Goal: Task Accomplishment & Management: Use online tool/utility

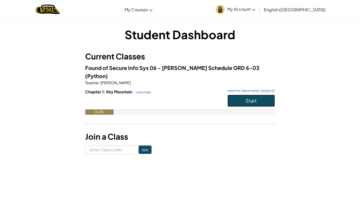
click at [245, 96] on button "Start" at bounding box center [250, 101] width 47 height 12
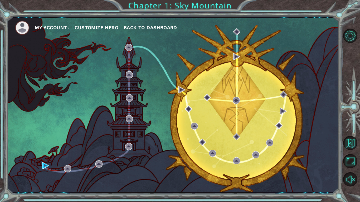
click at [245, 148] on div "My Account Customize Hero Back to Dashboard" at bounding box center [172, 105] width 331 height 175
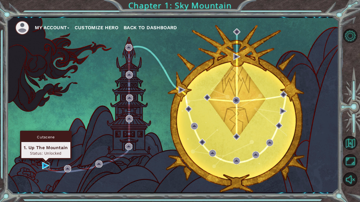
click at [45, 167] on img at bounding box center [45, 165] width 7 height 7
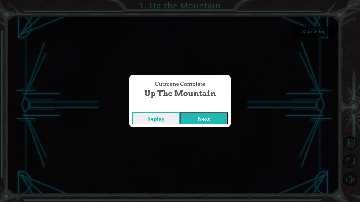
click at [213, 123] on button "Next" at bounding box center [204, 119] width 48 height 12
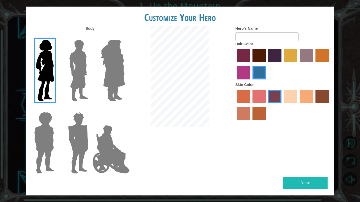
click at [75, 72] on img at bounding box center [78, 71] width 23 height 66
click at [90, 36] on input "Hero Lars" at bounding box center [90, 36] width 0 height 0
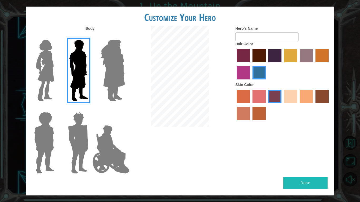
click at [103, 76] on img at bounding box center [112, 71] width 29 height 66
click at [125, 36] on input "Hero Amethyst" at bounding box center [125, 36] width 0 height 0
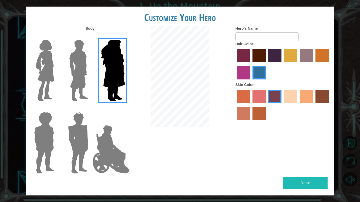
click at [107, 132] on img at bounding box center [110, 149] width 41 height 53
click at [125, 109] on input "Hero Jamie" at bounding box center [125, 109] width 0 height 0
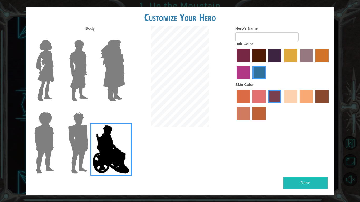
click at [81, 138] on img at bounding box center [78, 143] width 25 height 66
click at [90, 109] on input "Hero Garnet" at bounding box center [90, 109] width 0 height 0
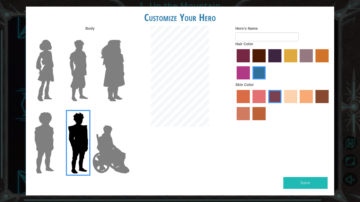
click at [65, 138] on label at bounding box center [77, 143] width 26 height 66
click at [90, 109] on input "Hero Garnet" at bounding box center [90, 109] width 0 height 0
click at [58, 138] on div at bounding box center [43, 141] width 34 height 72
click at [48, 139] on img at bounding box center [44, 143] width 24 height 66
click at [56, 109] on input "Hero Steven" at bounding box center [56, 109] width 0 height 0
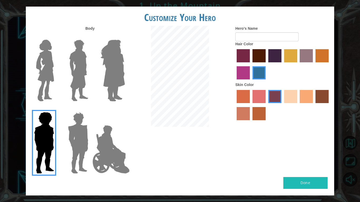
click at [112, 146] on img at bounding box center [110, 149] width 41 height 53
click at [125, 109] on input "Hero Jamie" at bounding box center [125, 109] width 0 height 0
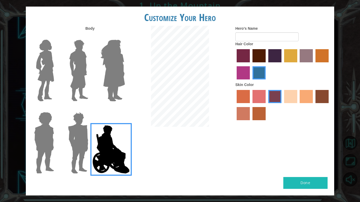
click at [79, 65] on img at bounding box center [78, 71] width 23 height 66
click at [90, 36] on input "Hero Lars" at bounding box center [90, 36] width 0 height 0
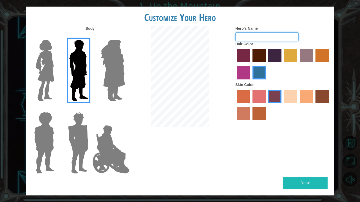
click at [270, 38] on input "Hero's Name" at bounding box center [266, 36] width 63 height 9
type input "The Destroyer of [PERSON_NAME]"
click at [294, 97] on label "sandy beach skin color" at bounding box center [290, 96] width 13 height 13
click at [282, 105] on input "sandy beach skin color" at bounding box center [282, 105] width 0 height 0
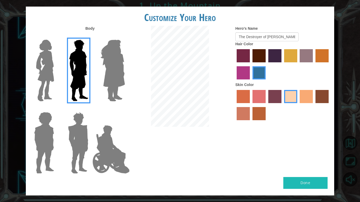
click at [310, 187] on button "Done" at bounding box center [305, 183] width 44 height 12
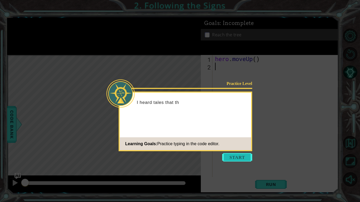
click at [241, 159] on button "Start" at bounding box center [237, 157] width 30 height 8
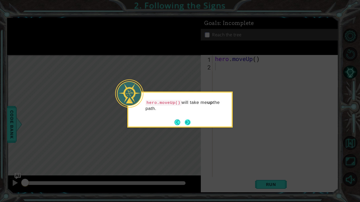
click at [186, 123] on button "Next" at bounding box center [188, 123] width 6 height 6
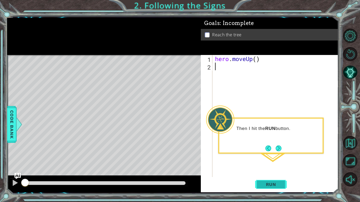
click at [274, 187] on span "Run" at bounding box center [271, 184] width 21 height 5
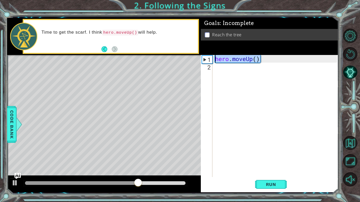
drag, startPoint x: 259, startPoint y: 58, endPoint x: 214, endPoint y: 59, distance: 45.3
click at [214, 59] on div "hero . moveUp ( )" at bounding box center [277, 124] width 126 height 138
type textarea "hero.moveUp()"
paste textarea "Code Area"
click at [243, 70] on div "hero . moveUp ( )" at bounding box center [277, 124] width 126 height 138
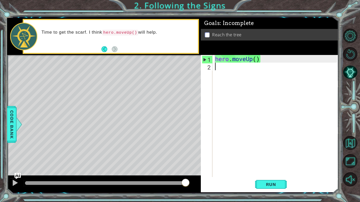
paste textarea "hero.moveUp()"
type textarea "hero.moveUp()"
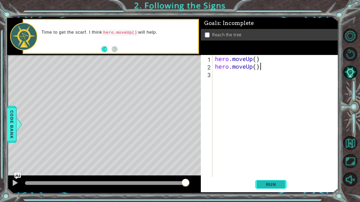
click at [278, 184] on span "Run" at bounding box center [271, 184] width 21 height 5
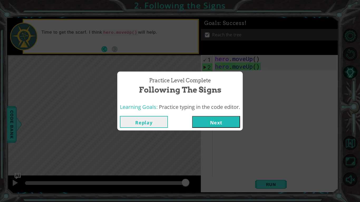
click at [215, 116] on button "Next" at bounding box center [216, 122] width 48 height 12
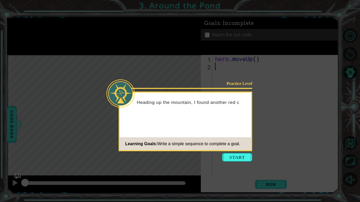
click at [239, 153] on icon at bounding box center [180, 101] width 360 height 202
click at [240, 158] on button "Start" at bounding box center [237, 157] width 30 height 8
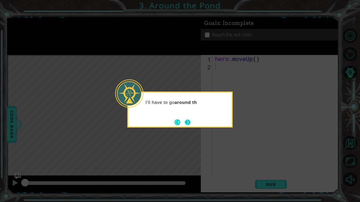
click at [188, 120] on button "Next" at bounding box center [188, 123] width 6 height 6
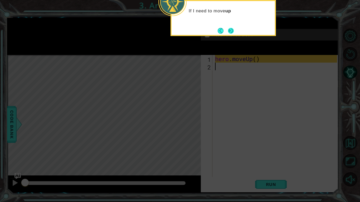
click at [229, 28] on button "Next" at bounding box center [231, 31] width 6 height 6
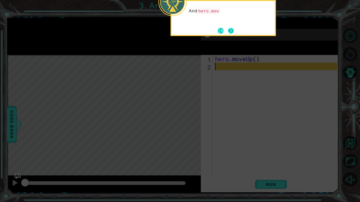
click at [231, 32] on button "Next" at bounding box center [231, 31] width 6 height 6
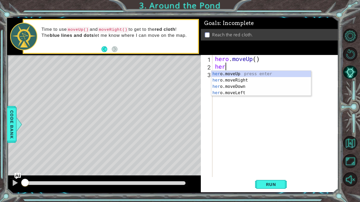
type textarea "hero"
click at [247, 82] on div "hero .moveUp press enter hero .moveRight press enter hero .moveDown press enter…" at bounding box center [261, 90] width 100 height 38
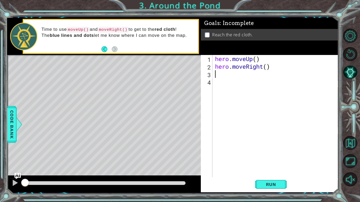
scroll to position [0, 0]
type textarea "h"
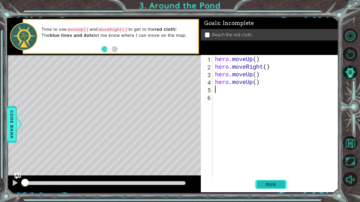
click at [274, 187] on span "Run" at bounding box center [271, 184] width 21 height 5
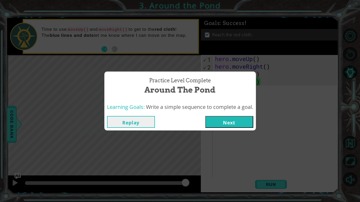
click at [250, 128] on button "Next" at bounding box center [229, 122] width 48 height 12
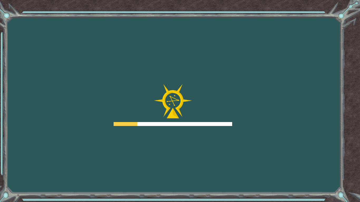
click at [236, 122] on div "Goals Error loading from server. Try refreshing the page. You'll need to join a…" at bounding box center [180, 101] width 360 height 202
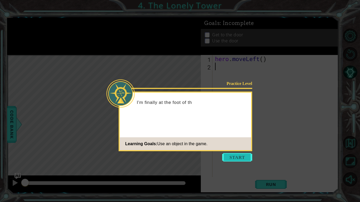
click at [234, 156] on button "Start" at bounding box center [237, 157] width 30 height 8
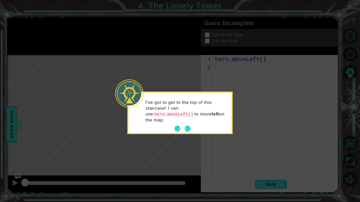
click at [192, 124] on div "I've got to get to the top of this staircase! I can use hero.moveLeft() to move…" at bounding box center [179, 114] width 103 height 38
click at [192, 128] on div "I've got to get to the top of this staircase! I can use hero.moveLeft() to move…" at bounding box center [179, 114] width 103 height 38
click at [189, 128] on button "Next" at bounding box center [188, 129] width 6 height 6
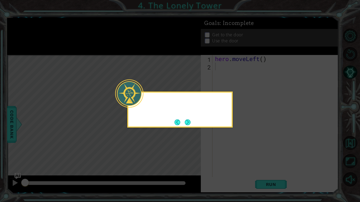
click at [191, 127] on div at bounding box center [179, 110] width 105 height 36
click at [187, 128] on icon at bounding box center [180, 101] width 360 height 202
click at [188, 122] on button "Next" at bounding box center [188, 123] width 6 height 6
click at [189, 122] on icon at bounding box center [180, 101] width 360 height 202
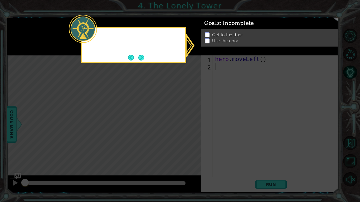
click at [189, 121] on icon at bounding box center [180, 101] width 360 height 202
click at [143, 56] on button "Next" at bounding box center [141, 58] width 6 height 6
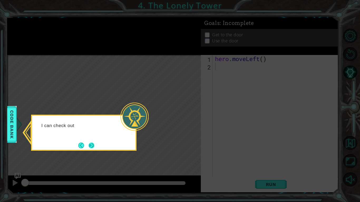
click at [89, 146] on button "Next" at bounding box center [92, 146] width 6 height 6
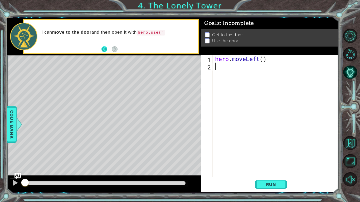
click at [106, 51] on button "Back" at bounding box center [106, 49] width 10 height 6
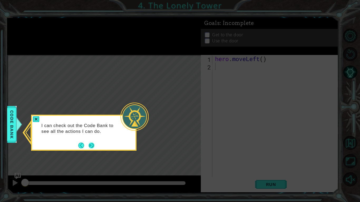
click at [90, 144] on button "Next" at bounding box center [92, 146] width 6 height 6
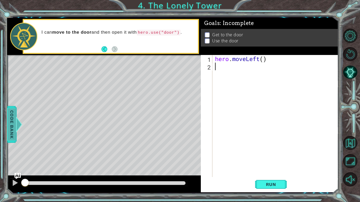
click at [18, 130] on div at bounding box center [19, 125] width 7 height 16
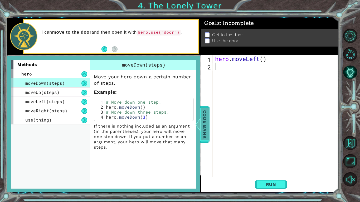
click at [207, 128] on span "Code Bank" at bounding box center [205, 124] width 8 height 32
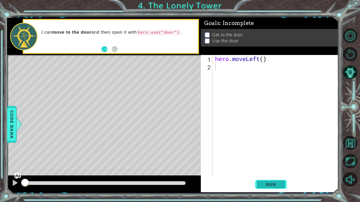
click at [278, 183] on span "Run" at bounding box center [271, 184] width 21 height 5
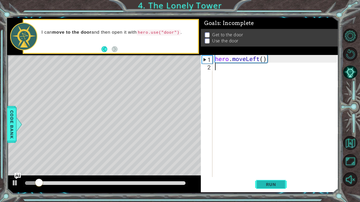
click at [280, 187] on button "Run" at bounding box center [271, 185] width 32 height 14
click at [234, 71] on div "hero . moveLeft ( )" at bounding box center [277, 124] width 126 height 138
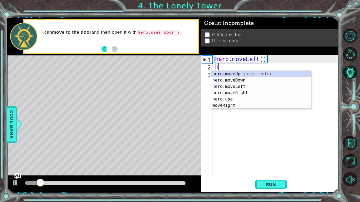
type textarea "her"
click at [254, 87] on div "her o.moveUp press enter her o.moveDown press enter her o.moveLeft press enter …" at bounding box center [261, 93] width 100 height 44
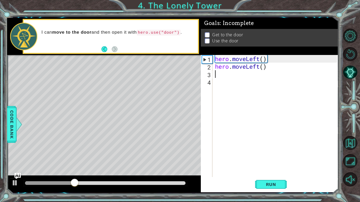
type textarea "h"
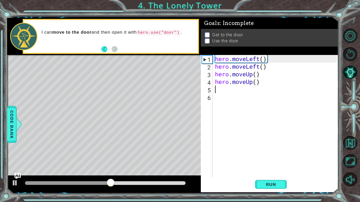
type textarea "h"
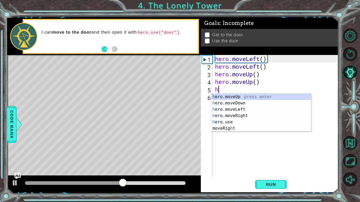
click at [251, 116] on div "h ero.moveUp press enter h ero.moveDown press enter h ero.moveLeft press enter …" at bounding box center [261, 119] width 100 height 51
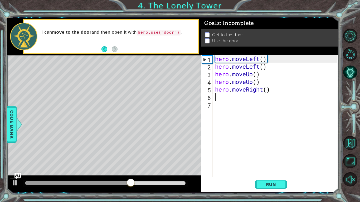
type textarea "h"
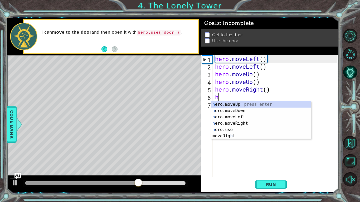
click at [246, 125] on div "h ero.moveUp press enter h ero.moveDown press enter h ero.moveLeft press enter …" at bounding box center [261, 126] width 100 height 51
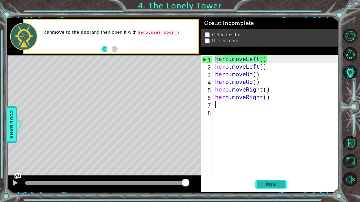
click at [276, 186] on span "Run" at bounding box center [271, 184] width 21 height 5
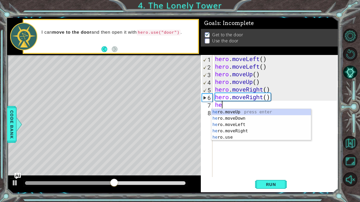
click at [252, 140] on div "he ro.moveUp press enter he ro.moveDown press enter he ro.moveLeft press enter …" at bounding box center [261, 131] width 100 height 44
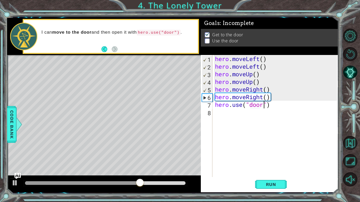
scroll to position [0, 2]
type textarea "hero.use("door")"
click at [271, 186] on span "Run" at bounding box center [271, 184] width 21 height 5
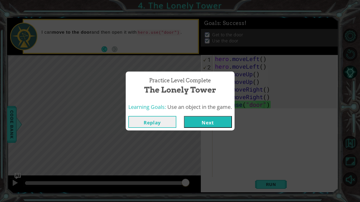
click at [206, 125] on button "Next" at bounding box center [208, 122] width 48 height 12
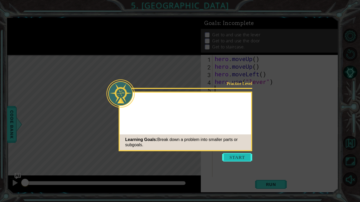
click at [239, 157] on button "Start" at bounding box center [237, 157] width 30 height 8
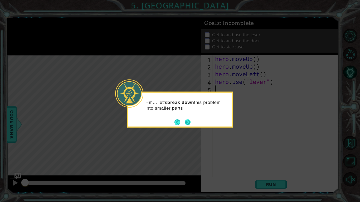
click at [186, 122] on button "Next" at bounding box center [188, 123] width 6 height 6
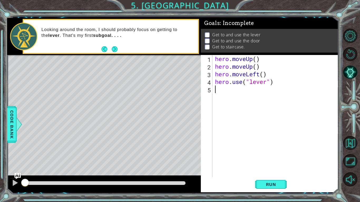
type textarea "h"
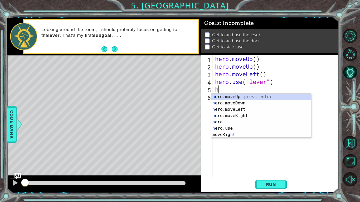
click at [250, 119] on div "h ero.moveUp press enter h ero.moveDown press enter h ero.moveLeft press enter …" at bounding box center [261, 122] width 100 height 57
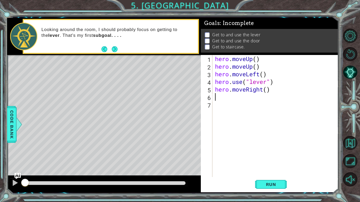
type textarea "h"
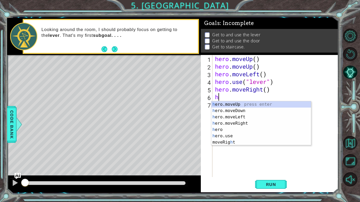
click at [249, 125] on div "h ero.moveUp press enter h ero.moveDown press enter h ero.moveLeft press enter …" at bounding box center [261, 129] width 100 height 57
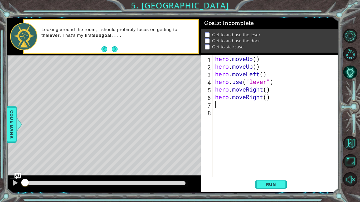
type textarea "h"
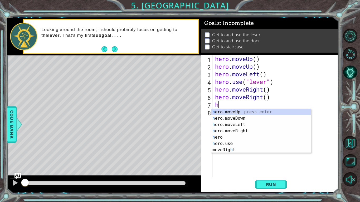
click at [252, 133] on div "h ero.moveUp press enter h ero.moveDown press enter h ero.moveLeft press enter …" at bounding box center [261, 137] width 100 height 57
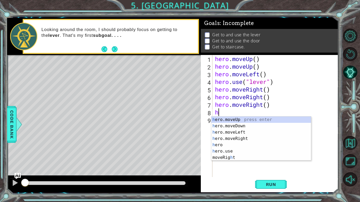
click at [240, 152] on div "h ero.moveUp press enter h ero.moveDown press enter h ero.moveLeft press enter …" at bounding box center [261, 145] width 100 height 57
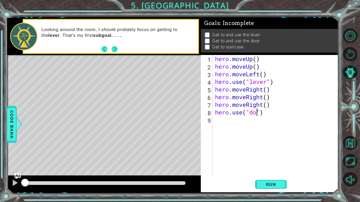
type textarea "hero.use("door")"
click at [231, 126] on div "hero . moveUp ( ) hero . moveUp ( ) hero . moveLeft ( ) hero . use ( "lever" ) …" at bounding box center [277, 124] width 126 height 138
type textarea "h"
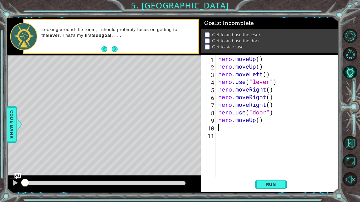
type textarea "h"
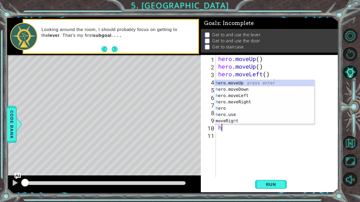
click at [262, 95] on div "h ero.moveUp press enter h ero.moveDown press enter h ero.moveLeft press enter …" at bounding box center [265, 108] width 100 height 57
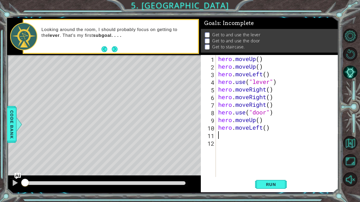
type textarea "h"
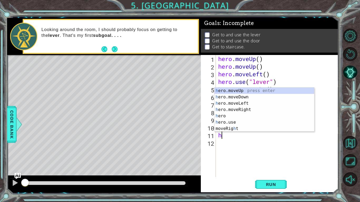
click at [256, 105] on div "h ero.moveUp press enter h ero.moveDown press enter h ero.moveLeft press enter …" at bounding box center [265, 116] width 100 height 57
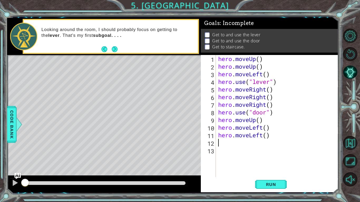
type textarea "h"
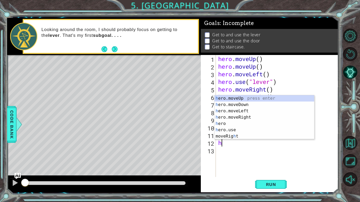
click at [255, 113] on div "h ero.moveUp press enter h ero.moveDown press enter h ero.moveLeft press enter …" at bounding box center [265, 123] width 100 height 57
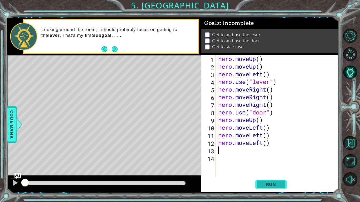
click at [268, 185] on span "Run" at bounding box center [271, 184] width 21 height 5
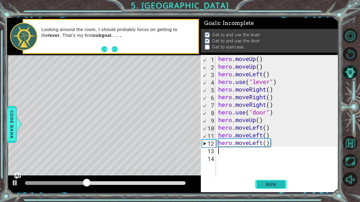
click at [267, 188] on button "Run" at bounding box center [271, 185] width 32 height 14
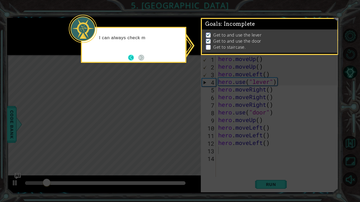
click at [130, 57] on button "Back" at bounding box center [133, 58] width 10 height 6
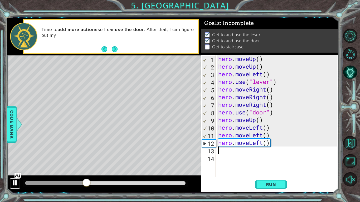
click at [12, 181] on div at bounding box center [15, 183] width 7 height 7
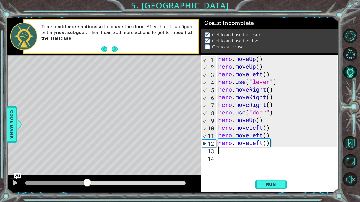
click at [266, 123] on div "hero . moveUp ( ) hero . moveUp ( ) hero . moveLeft ( ) hero . use ( "lever" ) …" at bounding box center [278, 124] width 123 height 138
type textarea "hero.moveUp()"
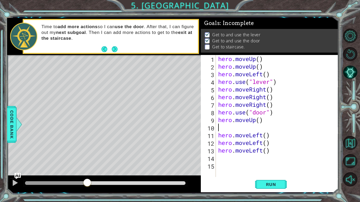
type textarea "h"
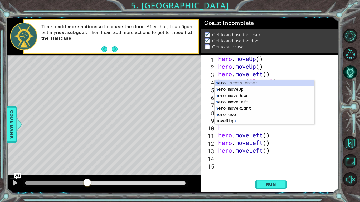
click at [243, 91] on div "h ero press enter h ero.moveUp press enter h ero.moveDown press enter h ero.mov…" at bounding box center [265, 108] width 100 height 57
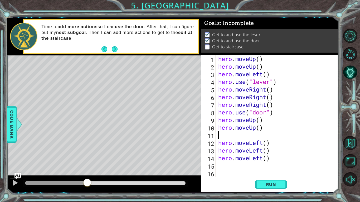
type textarea "hero.moveUp()"
click at [274, 159] on div "hero . moveUp ( ) hero . moveUp ( ) hero . moveLeft ( ) hero . use ( "lever" ) …" at bounding box center [278, 124] width 123 height 138
type textarea "h"
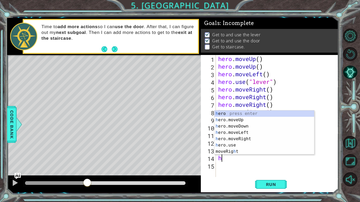
click at [249, 118] on div "h ero press enter h ero.moveUp press enter h ero.moveDown press enter h ero.mov…" at bounding box center [265, 139] width 100 height 57
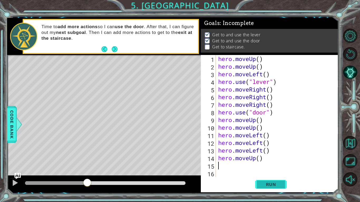
click at [279, 187] on span "Run" at bounding box center [271, 184] width 21 height 5
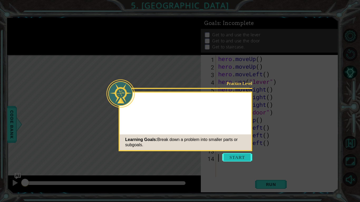
click at [240, 157] on button "Start" at bounding box center [237, 157] width 30 height 8
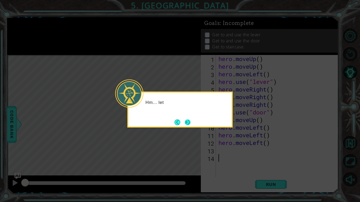
click at [188, 123] on button "Next" at bounding box center [188, 123] width 6 height 6
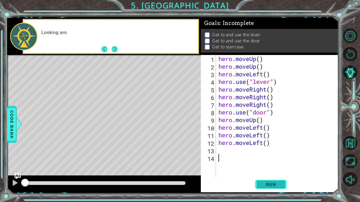
click at [272, 185] on span "Run" at bounding box center [271, 184] width 21 height 5
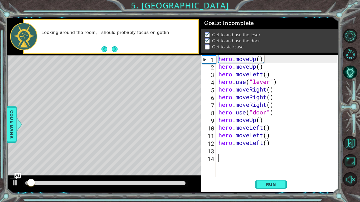
click at [267, 121] on div "hero . moveUp ( ) hero . moveUp ( ) hero . moveLeft ( ) hero . use ( "lever" ) …" at bounding box center [278, 124] width 122 height 138
type textarea "hero.moveUp()"
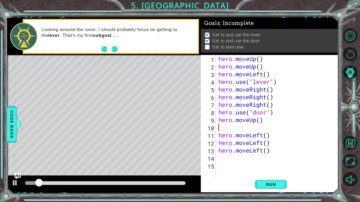
type textarea "h"
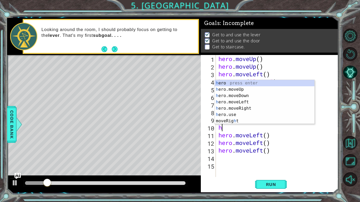
click at [245, 91] on div "h ero press enter h ero.moveUp press enter h ero.moveDown press enter h ero.mov…" at bounding box center [265, 108] width 100 height 57
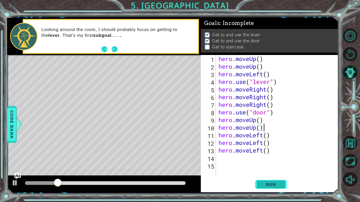
type textarea "hero.moveUp()"
click at [268, 182] on span "Run" at bounding box center [271, 184] width 21 height 5
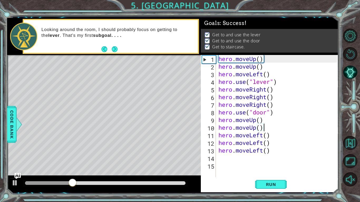
click at [264, 161] on div "hero . moveUp ( ) hero . moveUp ( ) hero . moveLeft ( ) hero . use ( "lever" ) …" at bounding box center [278, 124] width 122 height 138
type textarea "h"
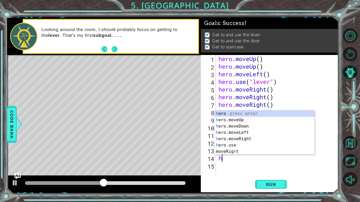
click at [245, 122] on div "h ero press enter h ero.moveUp press enter h ero.moveDown press enter h ero.mov…" at bounding box center [265, 139] width 100 height 57
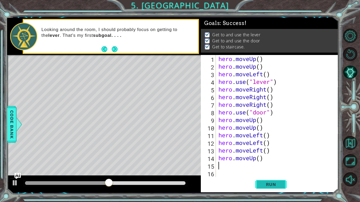
click at [274, 186] on span "Run" at bounding box center [271, 184] width 21 height 5
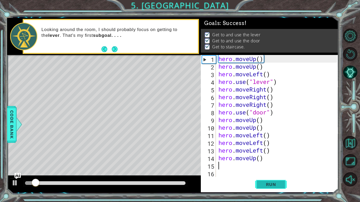
click at [273, 186] on span "Run" at bounding box center [271, 184] width 21 height 5
click at [276, 183] on span "Run" at bounding box center [271, 184] width 21 height 5
click at [117, 49] on button "Next" at bounding box center [115, 49] width 6 height 6
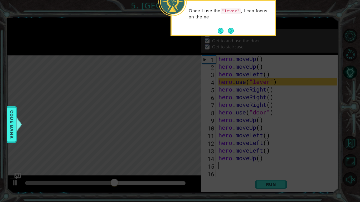
click at [233, 36] on div "Once I use the "lever" , I can focus on the ne" at bounding box center [223, 18] width 105 height 36
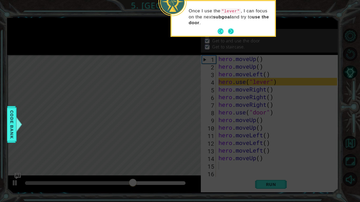
click at [228, 31] on button "Next" at bounding box center [231, 31] width 6 height 6
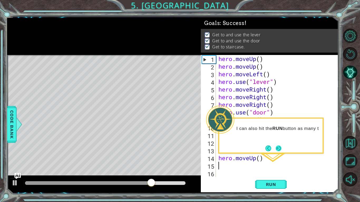
click at [279, 151] on button "Next" at bounding box center [279, 149] width 6 height 6
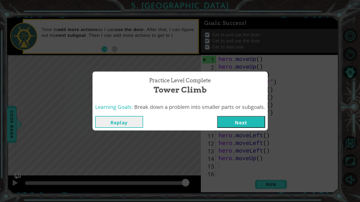
click at [249, 120] on button "Next" at bounding box center [241, 122] width 48 height 12
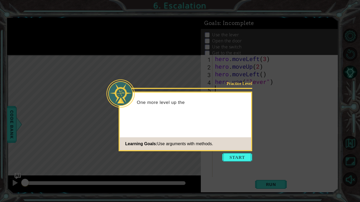
click at [219, 156] on icon at bounding box center [180, 101] width 360 height 202
click at [239, 159] on button "Start" at bounding box center [237, 157] width 30 height 8
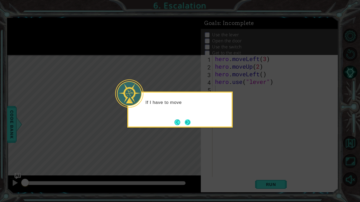
click at [185, 124] on button "Next" at bounding box center [188, 123] width 6 height 6
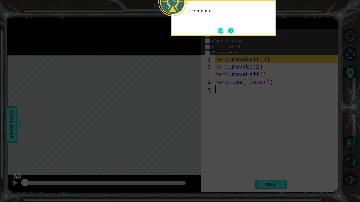
click at [231, 32] on button "Next" at bounding box center [231, 31] width 6 height 6
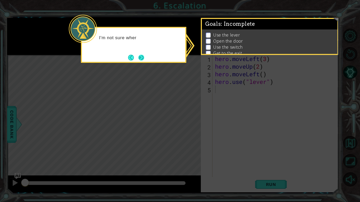
click at [143, 60] on button "Next" at bounding box center [141, 58] width 6 height 6
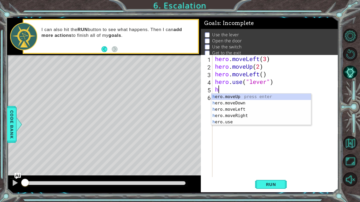
click at [248, 110] on div "h ero.moveUp press enter h ero.moveDown press enter h ero.moveLeft press enter …" at bounding box center [261, 116] width 100 height 44
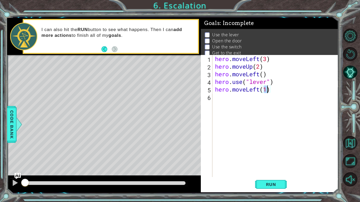
type textarea "hero.moveLeft()"
click at [250, 98] on div "hero . moveLeft ( 3 ) hero . moveUp ( 2 ) hero . moveLeft ( ) hero . use ( "lev…" at bounding box center [277, 124] width 126 height 138
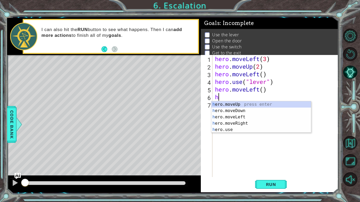
click at [244, 131] on div "h ero.moveUp press enter h ero.moveDown press enter h ero.moveLeft press enter …" at bounding box center [261, 123] width 100 height 44
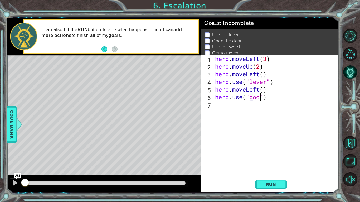
scroll to position [0, 2]
type textarea "hero.moveLeft()"
click at [244, 104] on div "hero . moveLeft ( 3 ) hero . moveUp ( 2 ) hero . moveLeft ( ) hero . use ( "lev…" at bounding box center [277, 124] width 126 height 138
click at [255, 111] on div "hero . moveLeft ( 3 ) hero . moveUp ( 2 ) hero . moveLeft ( ) hero . use ( "lev…" at bounding box center [277, 124] width 126 height 138
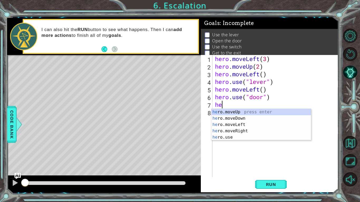
click at [262, 111] on div "he ro.moveUp press enter he ro.moveDown press enter he ro.moveLeft press enter …" at bounding box center [261, 131] width 100 height 44
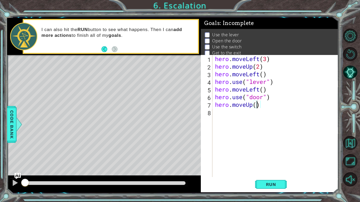
type textarea "hero.moveUp(2)"
click at [236, 115] on div "hero . moveLeft ( 3 ) hero . moveUp ( 2 ) hero . moveLeft ( ) hero . use ( "lev…" at bounding box center [277, 124] width 126 height 138
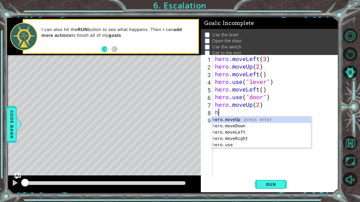
click at [251, 140] on div "h ero.moveUp press enter h ero.moveDown press enter h ero.moveLeft press enter …" at bounding box center [261, 139] width 100 height 44
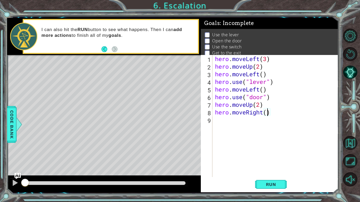
type textarea "hero.moveRight(2)"
click at [234, 126] on div "hero . moveLeft ( 3 ) hero . moveUp ( 2 ) hero . moveLeft ( ) hero . use ( "lev…" at bounding box center [277, 124] width 126 height 138
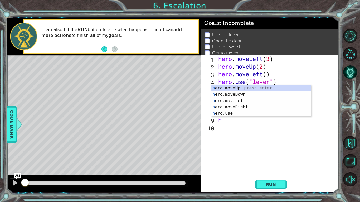
click at [246, 115] on div "h ero.moveUp press enter h ero.moveDown press enter h ero.moveLeft press enter …" at bounding box center [261, 107] width 100 height 44
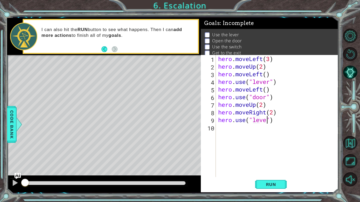
type textarea "hero.use("lever")"
click at [232, 130] on div "hero . moveLeft ( 3 ) hero . moveUp ( 2 ) hero . moveLeft ( ) hero . use ( "lev…" at bounding box center [278, 124] width 123 height 138
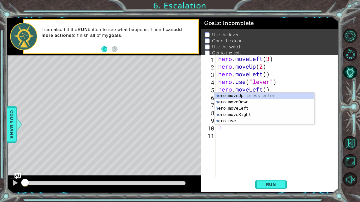
click at [254, 116] on div "h ero.moveUp press enter h ero.moveDown press enter h ero.moveLeft press enter …" at bounding box center [265, 115] width 100 height 44
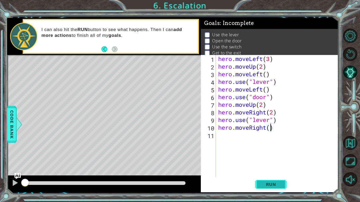
click at [273, 185] on span "Run" at bounding box center [271, 184] width 21 height 5
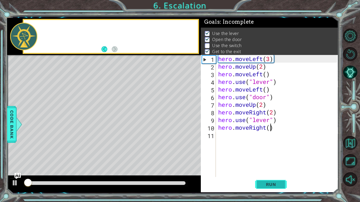
scroll to position [2, 0]
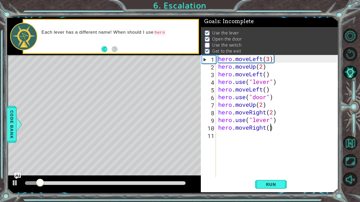
click at [269, 123] on div "hero . moveLeft ( 3 ) hero . moveUp ( 2 ) hero . moveLeft ( ) hero . use ( "lev…" at bounding box center [278, 124] width 123 height 138
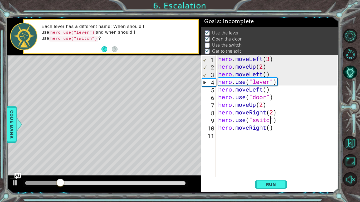
scroll to position [0, 2]
type textarea "hero.use("switch")"
click at [277, 182] on span "Run" at bounding box center [271, 184] width 21 height 5
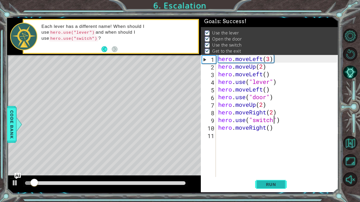
click at [278, 191] on button "Run" at bounding box center [271, 185] width 32 height 14
click at [275, 182] on span "Run" at bounding box center [271, 184] width 21 height 5
click at [273, 185] on span "Run" at bounding box center [271, 184] width 21 height 5
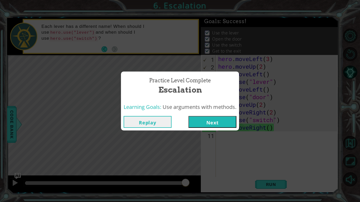
click at [225, 119] on button "Next" at bounding box center [212, 122] width 48 height 12
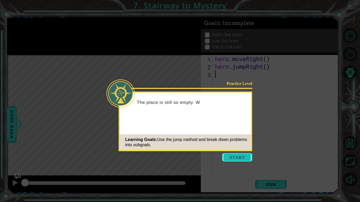
click at [232, 159] on button "Start" at bounding box center [237, 157] width 30 height 8
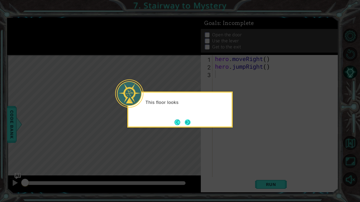
click at [187, 122] on button "Next" at bounding box center [188, 123] width 6 height 6
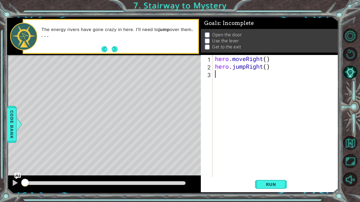
type textarea "h"
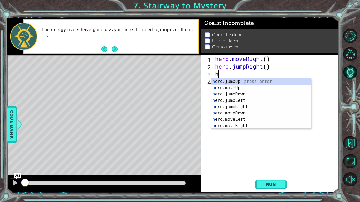
click at [248, 108] on div "h ero.jumpUp press enter h ero.moveUp press enter h ero.jumpDown press enter h …" at bounding box center [261, 110] width 100 height 63
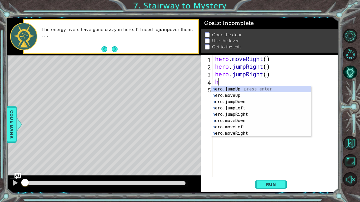
click at [247, 95] on div "h ero.jumpUp press enter h ero.moveUp press enter h ero.jumpDown press enter h …" at bounding box center [261, 117] width 100 height 63
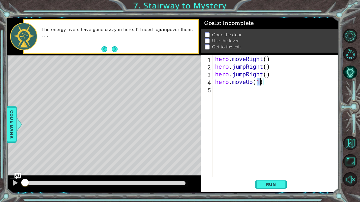
type textarea "hero.moveUp()"
click at [232, 95] on div "hero . moveRight ( ) hero . jumpRight ( ) hero . jumpRight ( ) hero . moveUp ( )" at bounding box center [277, 124] width 126 height 138
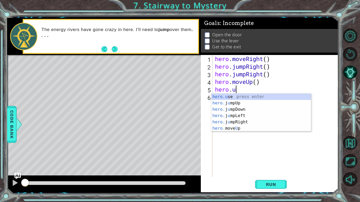
scroll to position [0, 1]
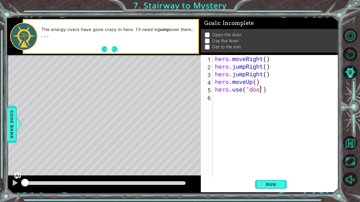
type textarea "hero.use("door")"
click at [242, 106] on div "hero . moveRight ( ) hero . jumpRight ( ) hero . jumpRight ( ) hero . moveUp ( …" at bounding box center [277, 124] width 126 height 138
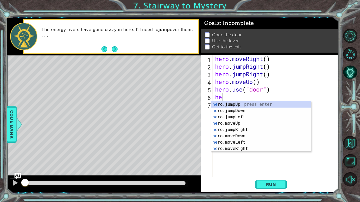
click at [247, 125] on div "he ro.jumpUp press enter he ro.jumpDown press enter he ro.jumpLeft press enter …" at bounding box center [261, 132] width 100 height 63
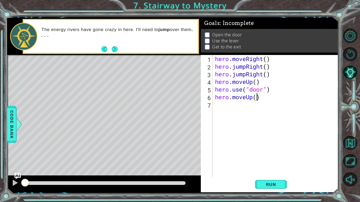
type textarea "hero.moveUp(2)"
click at [230, 105] on div "hero . moveRight ( ) hero . jumpRight ( ) hero . jumpRight ( ) hero . moveUp ( …" at bounding box center [277, 124] width 126 height 138
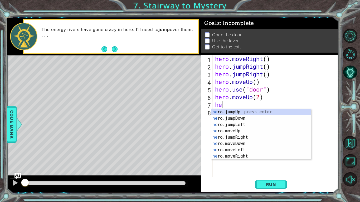
click at [249, 151] on div "he ro.jumpUp press enter he ro.jumpDown press enter he ro.jumpLeft press enter …" at bounding box center [261, 140] width 100 height 63
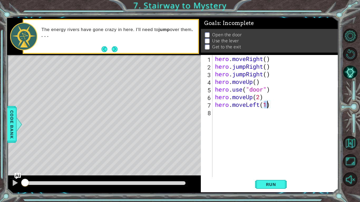
type textarea "hero.moveLeft()"
click at [229, 115] on div "hero . moveRight ( ) hero . jumpRight ( ) hero . jumpRight ( ) hero . moveUp ( …" at bounding box center [277, 124] width 126 height 138
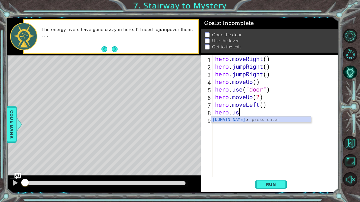
scroll to position [0, 1]
type textarea "hero.use("switch")"
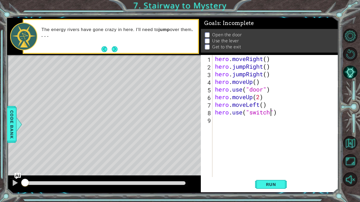
click at [254, 129] on div "hero . moveRight ( ) hero . jumpRight ( ) hero . jumpRight ( ) hero . moveUp ( …" at bounding box center [277, 124] width 126 height 138
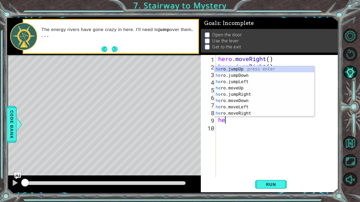
click at [250, 109] on div "he ro.jumpUp press enter he ro.jumpDown press enter he ro.jumpLeft press enter …" at bounding box center [265, 97] width 100 height 63
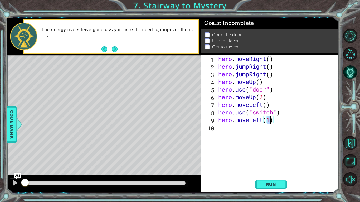
type textarea "hero.moveLeft(2)"
click at [236, 129] on div "hero . moveRight ( ) hero . jumpRight ( ) hero . jumpRight ( ) hero . moveUp ( …" at bounding box center [278, 124] width 123 height 138
type textarea "he"
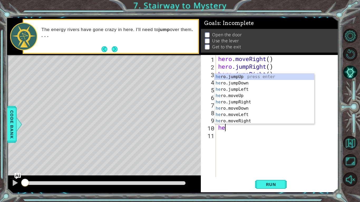
click at [271, 78] on div "he ro.jumpUp press enter he ro.jumpDown press enter he ro.jumpLeft press enter …" at bounding box center [265, 105] width 100 height 63
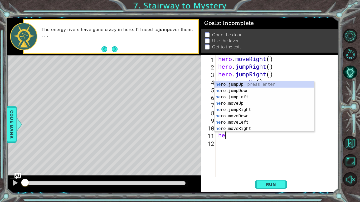
click at [258, 129] on div "he ro.jumpUp press enter he ro.jumpDown press enter he ro.jumpLeft press enter …" at bounding box center [265, 112] width 100 height 63
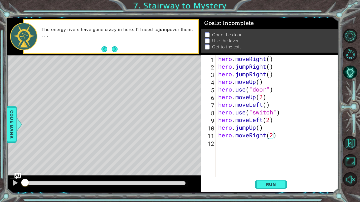
scroll to position [0, 2]
click at [274, 184] on span "Run" at bounding box center [271, 184] width 21 height 5
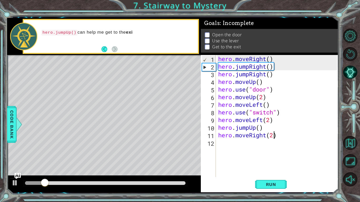
click at [268, 116] on div "hero . moveRight ( ) hero . jumpRight ( ) hero . jumpRight ( ) hero . moveUp ( …" at bounding box center [278, 124] width 123 height 138
click at [271, 113] on div "hero . moveRight ( ) hero . jumpRight ( ) hero . jumpRight ( ) hero . moveUp ( …" at bounding box center [278, 124] width 123 height 138
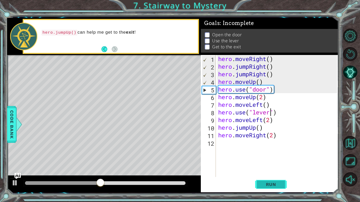
click at [275, 185] on span "Run" at bounding box center [271, 184] width 21 height 5
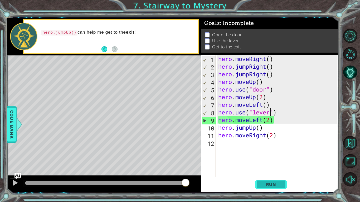
click at [276, 186] on span "Run" at bounding box center [271, 184] width 21 height 5
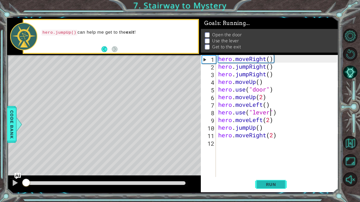
click at [279, 185] on span "Run" at bounding box center [271, 184] width 21 height 5
click at [12, 185] on div at bounding box center [15, 183] width 7 height 7
click at [272, 78] on div "hero . moveRight ( ) hero . jumpRight ( ) hero . jumpRight ( ) hero . moveUp ( …" at bounding box center [278, 124] width 123 height 138
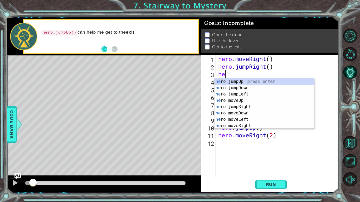
scroll to position [0, 0]
type textarea "h"
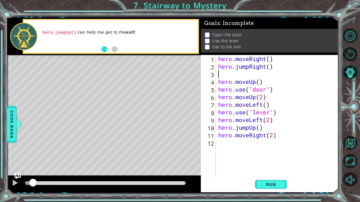
type textarea "hero.jumpRight()"
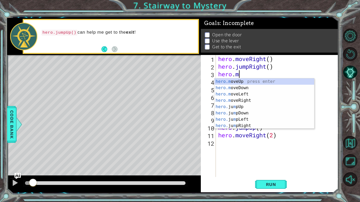
scroll to position [0, 1]
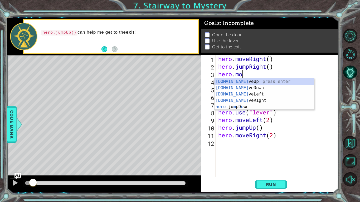
click at [259, 101] on div "[DOMAIN_NAME] veUp press enter [DOMAIN_NAME] veDown press enter [DOMAIN_NAME] v…" at bounding box center [265, 101] width 100 height 44
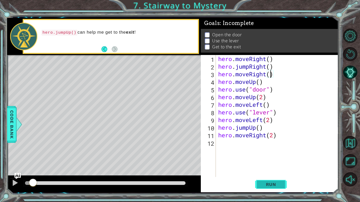
type textarea "hero.moveRight()"
click at [279, 185] on span "Run" at bounding box center [271, 184] width 21 height 5
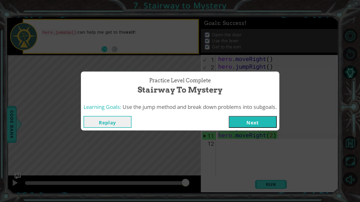
click at [265, 110] on span "Use the jump method and break down problems into subgoals." at bounding box center [200, 107] width 154 height 7
click at [265, 121] on button "Next" at bounding box center [253, 122] width 48 height 12
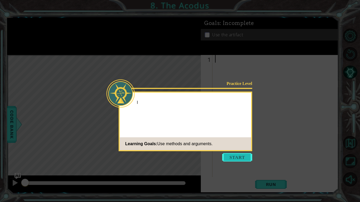
click at [239, 156] on button "Start" at bounding box center [237, 157] width 30 height 8
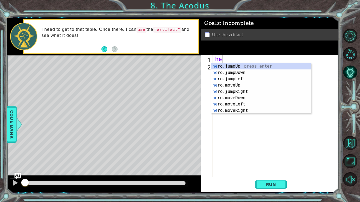
click at [244, 87] on div "he ro.jumpUp press enter he ro.jumpDown press enter he ro.jumpLeft press enter …" at bounding box center [261, 94] width 100 height 63
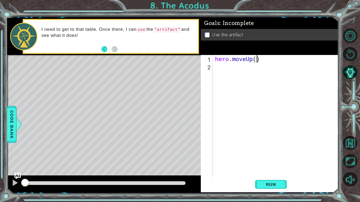
type textarea "hero.moveUp(2)"
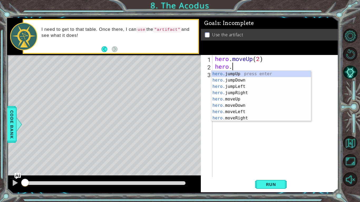
scroll to position [0, 1]
click at [250, 88] on div "hero.m oveUp press enter hero.m oveDown press enter hero.m oveLeft press enter …" at bounding box center [261, 102] width 100 height 63
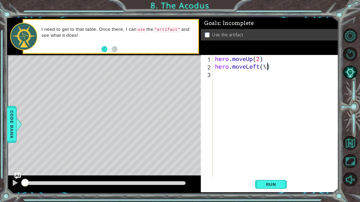
scroll to position [0, 2]
type textarea "hero.moveLeft()"
click at [229, 78] on div "hero . moveUp ( 2 ) hero . moveLeft ( )" at bounding box center [277, 124] width 126 height 138
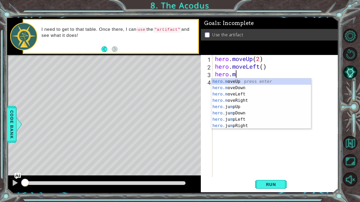
scroll to position [0, 1]
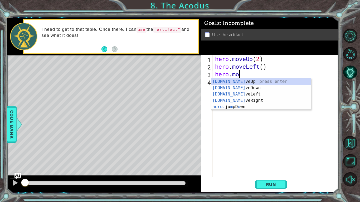
click at [251, 90] on div "[DOMAIN_NAME] veUp press enter [DOMAIN_NAME] veDown press enter [DOMAIN_NAME] v…" at bounding box center [261, 101] width 100 height 44
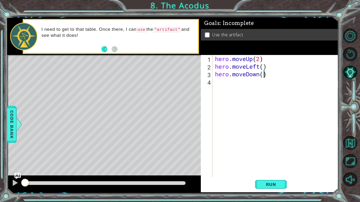
type textarea "hero.moveDown(2)"
click at [237, 86] on div "hero . moveUp ( 2 ) hero . moveLeft ( ) hero . moveDown ( 2 )" at bounding box center [277, 124] width 126 height 138
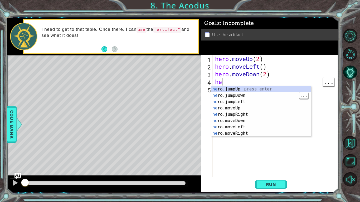
type textarea "her"
click at [247, 103] on div "her o.jumpUp press enter her o.jumpDown press enter her o.jumpLeft press enter …" at bounding box center [261, 117] width 100 height 63
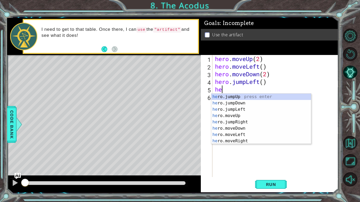
click at [240, 117] on div "he ro.jumpUp press enter he ro.jumpDown press enter he ro.jumpLeft press enter …" at bounding box center [261, 125] width 100 height 63
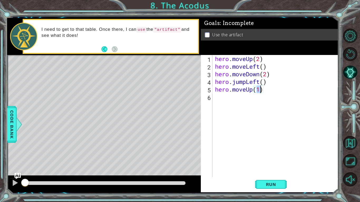
type textarea "hero.moveUp(2)"
click at [229, 99] on div "hero . moveUp ( 2 ) hero . moveLeft ( ) hero . moveDown ( 2 ) hero . jumpLeft (…" at bounding box center [277, 124] width 126 height 138
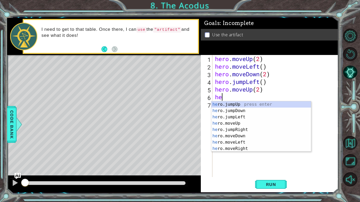
click at [252, 150] on div "he ro.jumpUp press enter he ro.jumpDown press enter he ro.jumpLeft press enter …" at bounding box center [261, 132] width 100 height 63
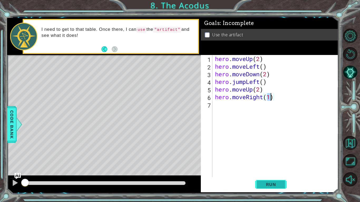
click at [276, 188] on button "Run" at bounding box center [271, 185] width 32 height 14
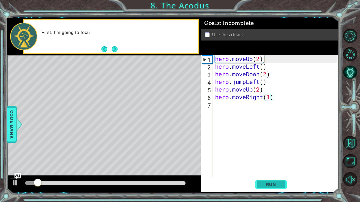
type textarea "hero.moveRight()"
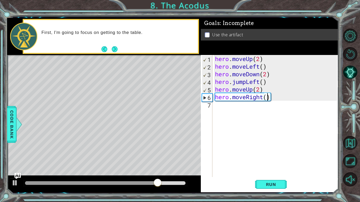
click at [243, 115] on div "hero . moveUp ( 2 ) hero . moveLeft ( ) hero . moveDown ( 2 ) hero . jumpLeft (…" at bounding box center [277, 124] width 126 height 138
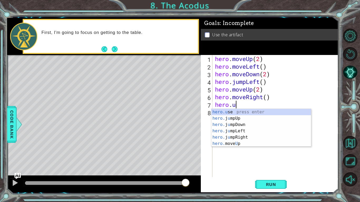
scroll to position [0, 1]
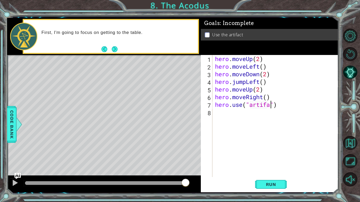
type textarea "hero.use("artifact")"
click at [274, 187] on span "Run" at bounding box center [271, 184] width 21 height 5
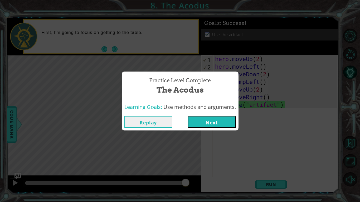
click at [216, 123] on button "Next" at bounding box center [212, 122] width 48 height 12
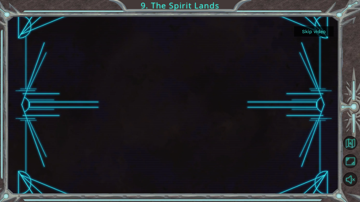
click at [320, 28] on button "Skip video" at bounding box center [314, 31] width 40 height 10
